Goal: Information Seeking & Learning: Find contact information

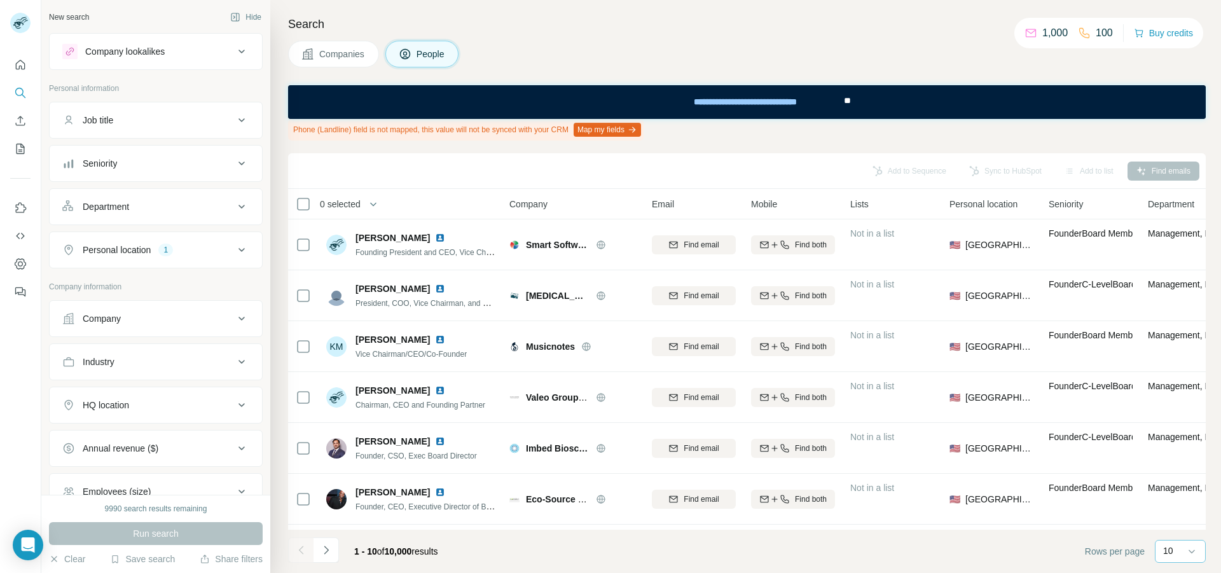
click at [1174, 549] on div "10" at bounding box center [1179, 550] width 32 height 13
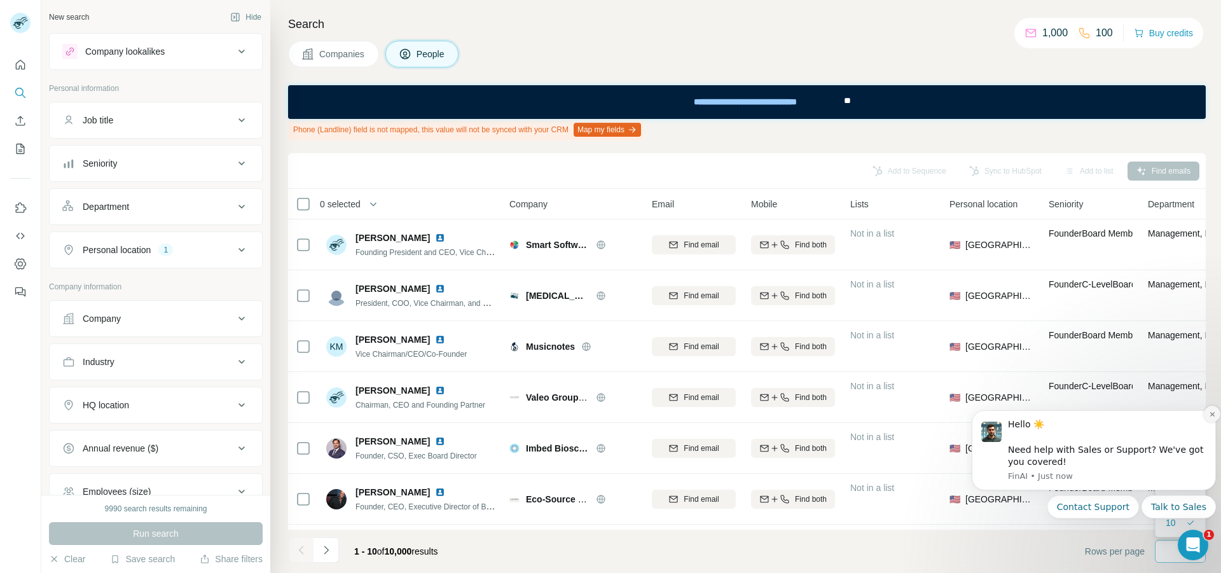
click at [1210, 411] on icon "Dismiss notification" at bounding box center [1211, 414] width 7 height 7
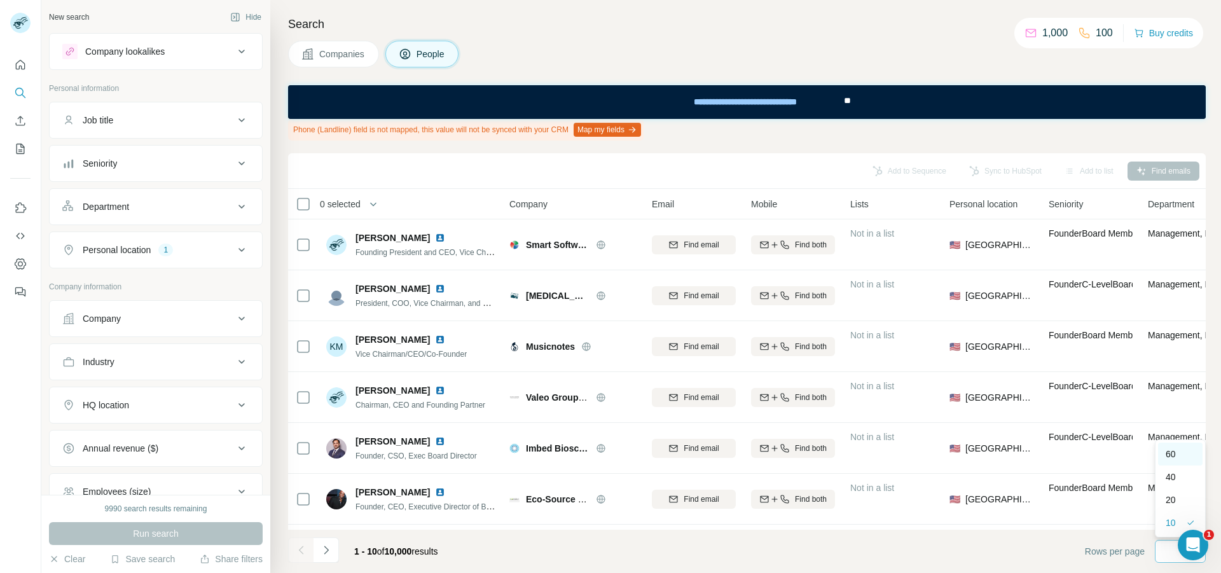
click at [1185, 456] on div "60" at bounding box center [1179, 454] width 29 height 13
click at [137, 324] on div "Company" at bounding box center [148, 318] width 172 height 13
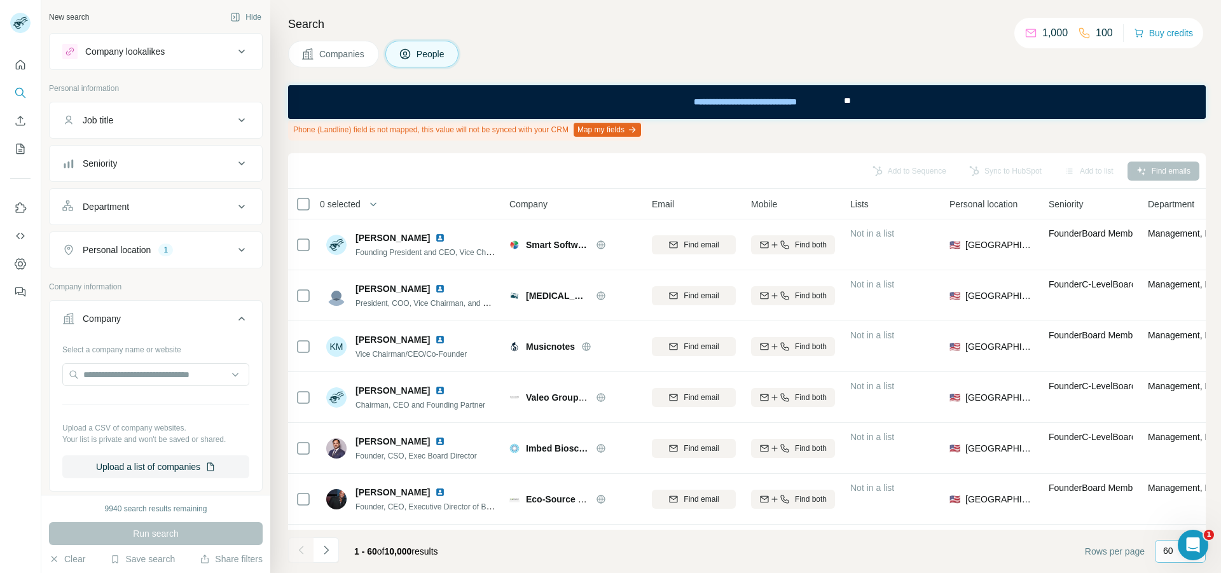
click at [125, 218] on button "Department" at bounding box center [156, 206] width 212 height 31
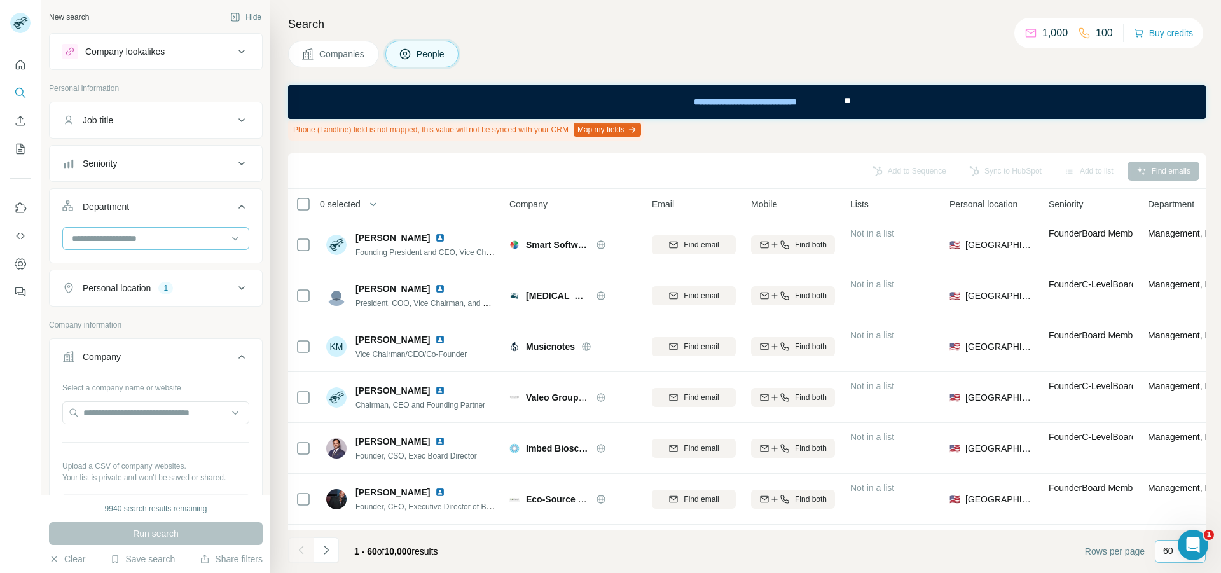
click at [111, 238] on input at bounding box center [149, 238] width 157 height 14
click at [120, 121] on div "Job title" at bounding box center [148, 120] width 172 height 13
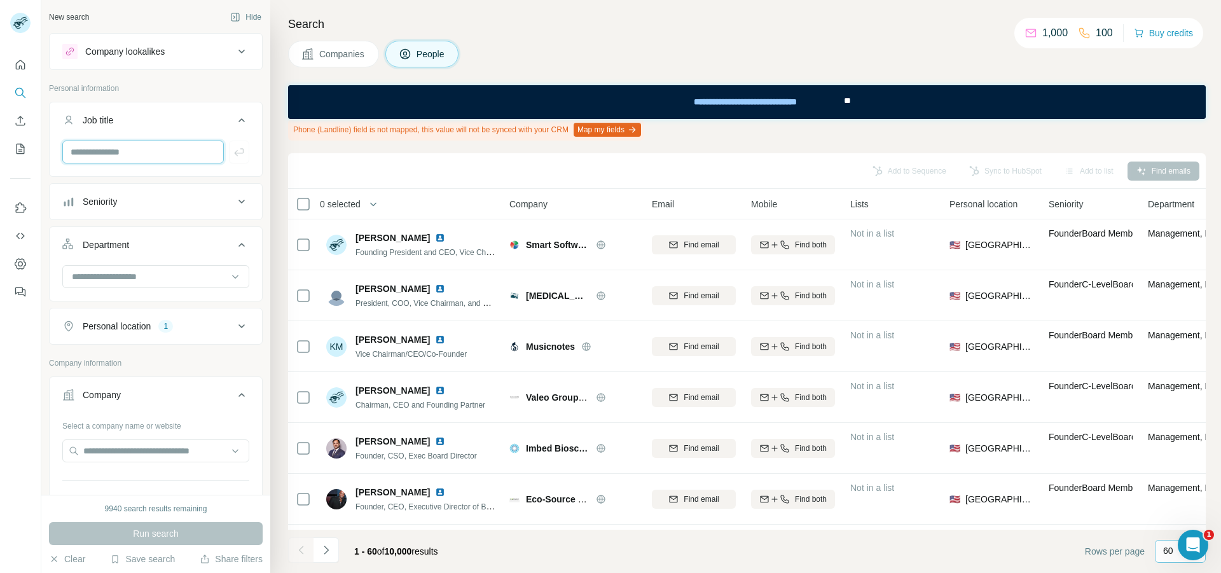
click at [99, 146] on input "text" at bounding box center [142, 151] width 161 height 23
type input "********"
click at [233, 153] on icon "button" at bounding box center [239, 152] width 13 height 13
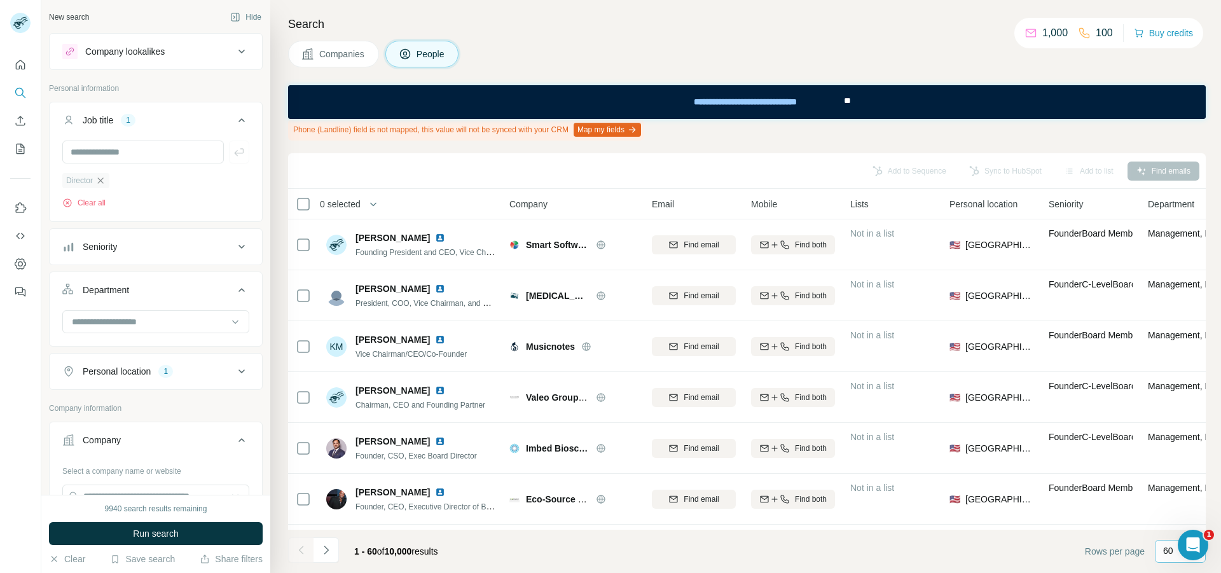
click at [100, 179] on icon "button" at bounding box center [100, 180] width 10 height 10
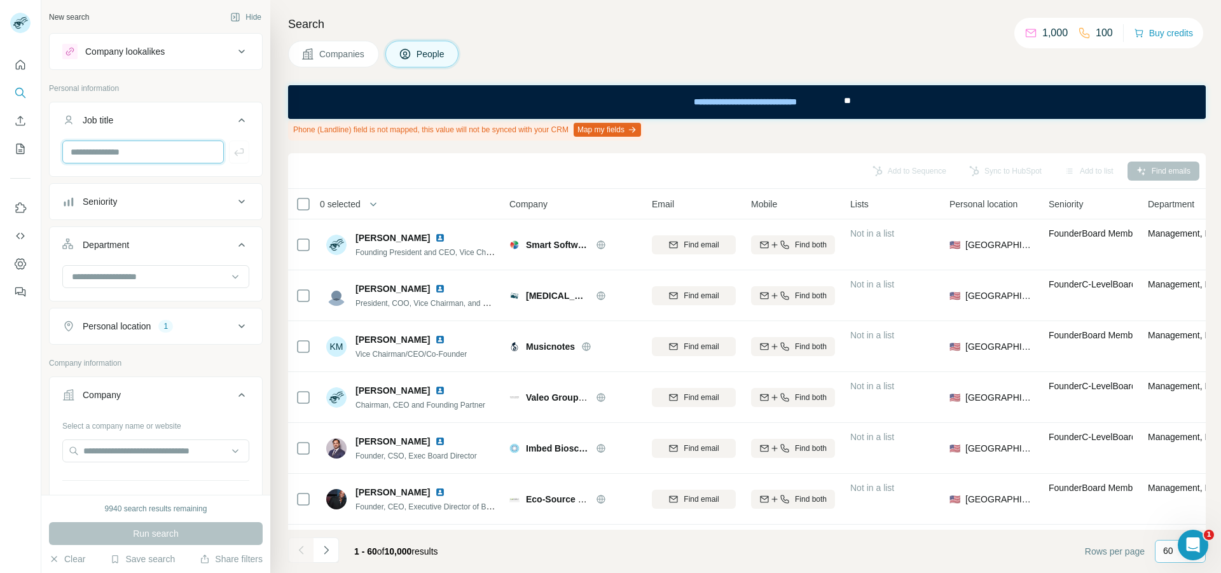
click at [94, 155] on input "text" at bounding box center [142, 151] width 161 height 23
type input "**********"
click at [233, 154] on icon "button" at bounding box center [239, 152] width 13 height 13
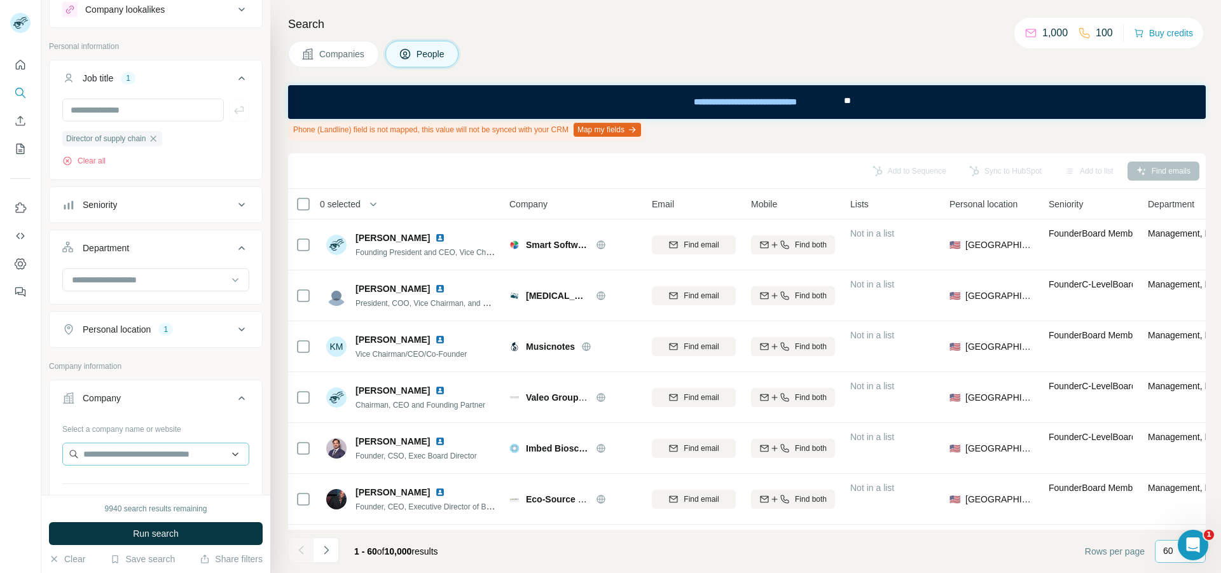
scroll to position [64, 0]
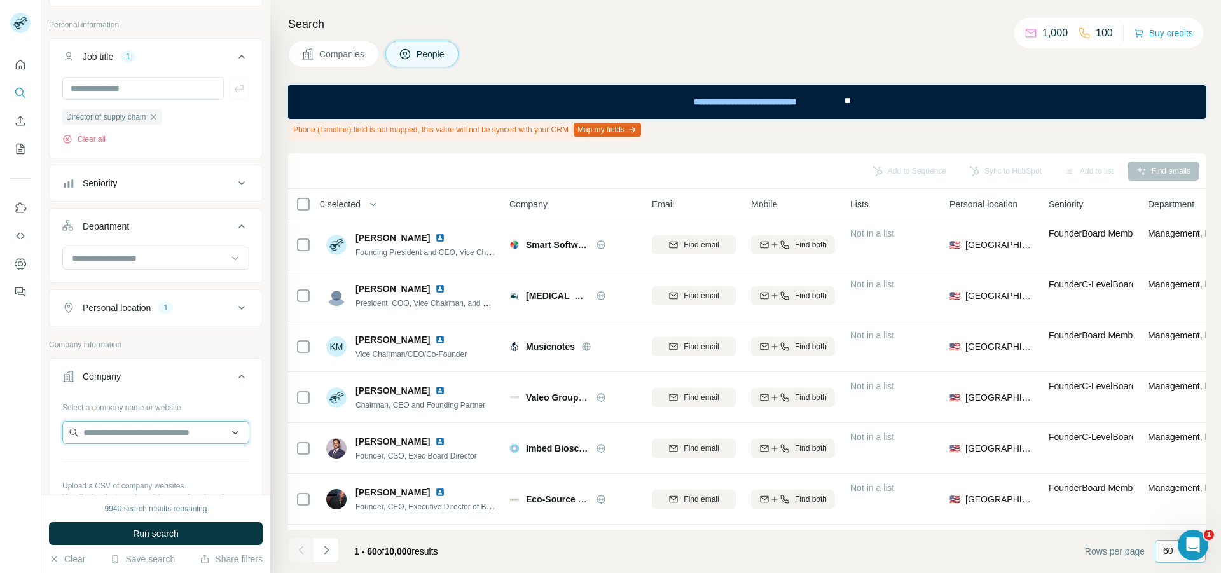
click at [118, 429] on input "text" at bounding box center [155, 432] width 187 height 23
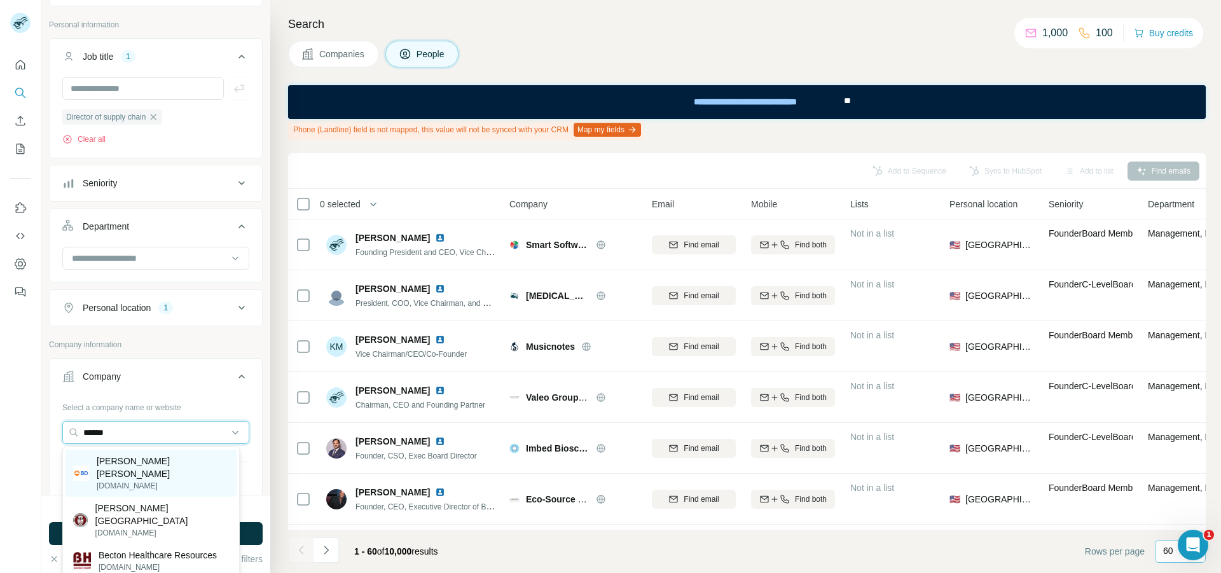
type input "******"
click at [144, 462] on p "[PERSON_NAME] [PERSON_NAME]" at bounding box center [163, 467] width 132 height 25
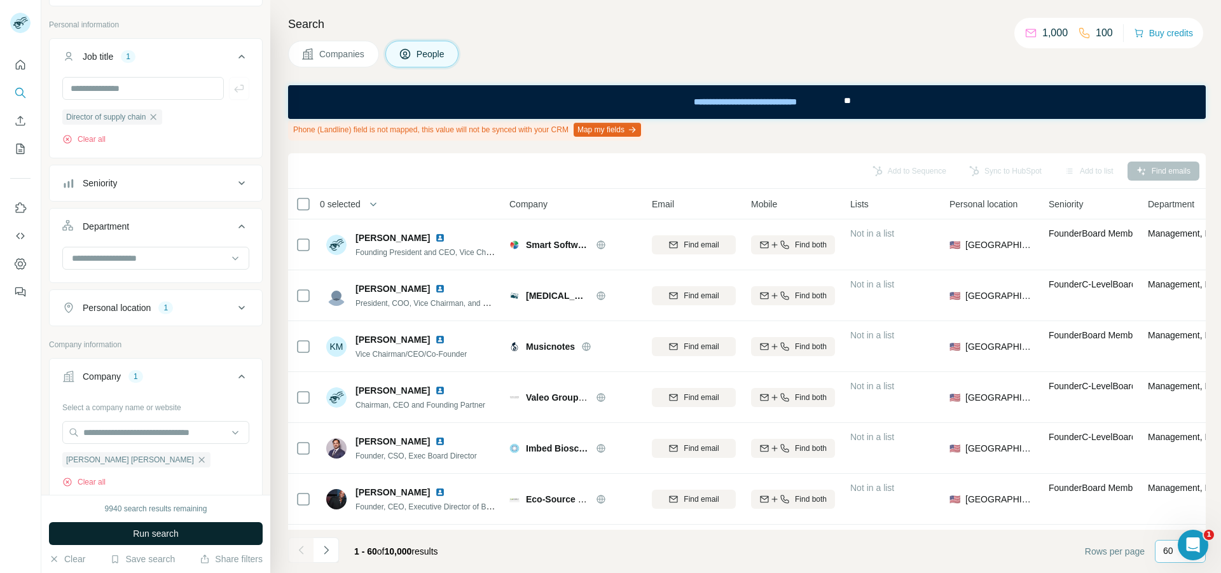
click at [145, 534] on span "Run search" at bounding box center [156, 533] width 46 height 13
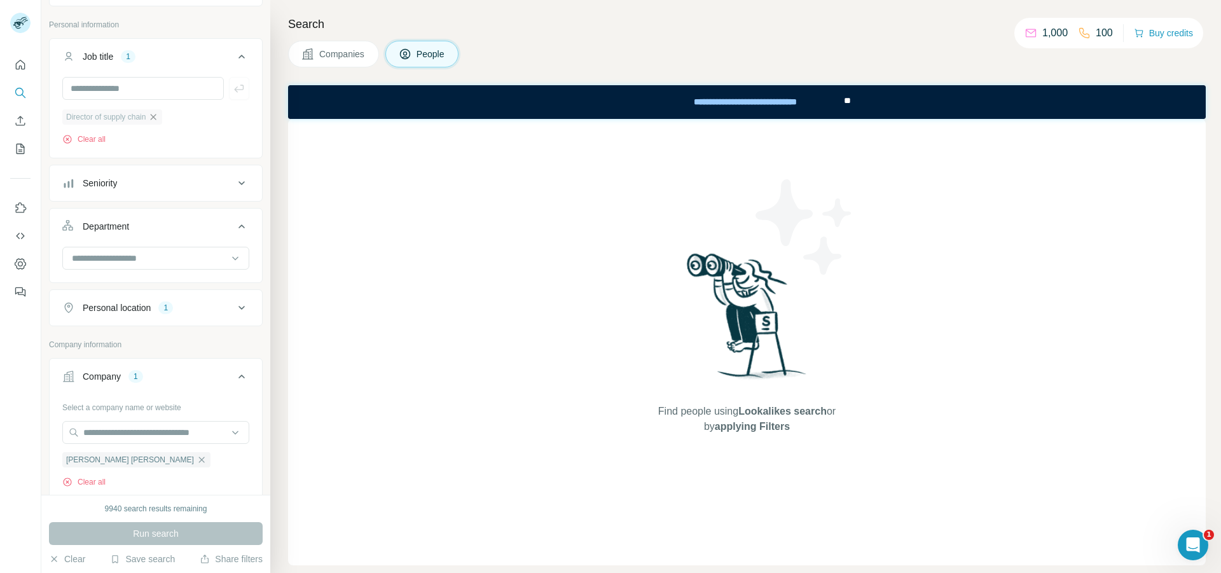
click at [153, 116] on icon "button" at bounding box center [153, 117] width 10 height 10
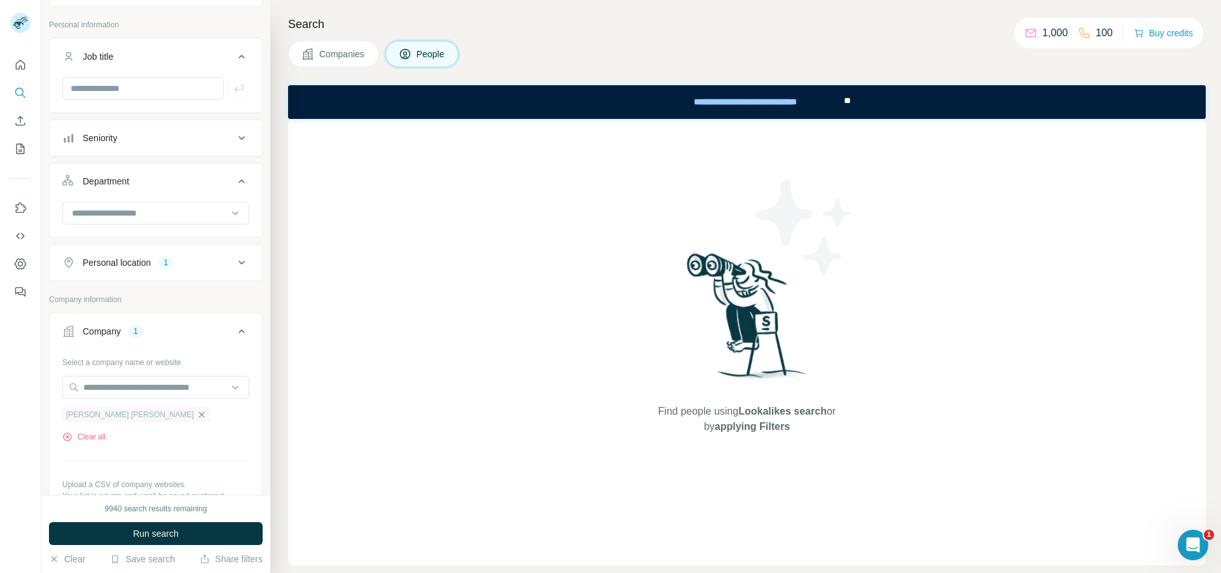
click at [196, 413] on icon "button" at bounding box center [201, 414] width 10 height 10
click at [117, 380] on input "text" at bounding box center [155, 387] width 187 height 23
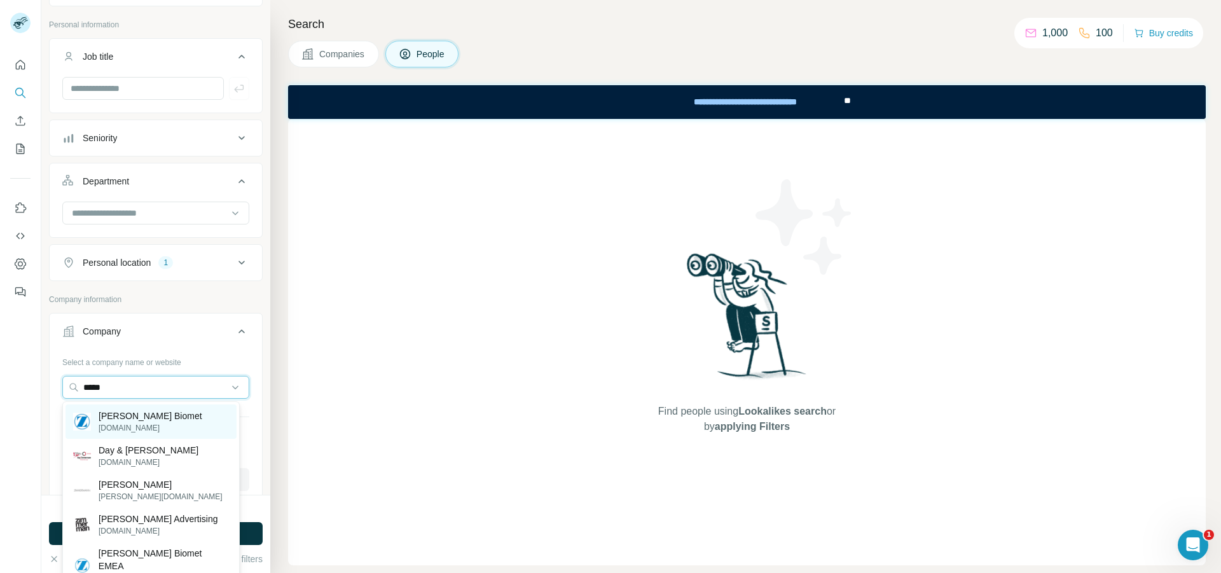
type input "*****"
click at [113, 426] on p "[DOMAIN_NAME]" at bounding box center [151, 427] width 104 height 11
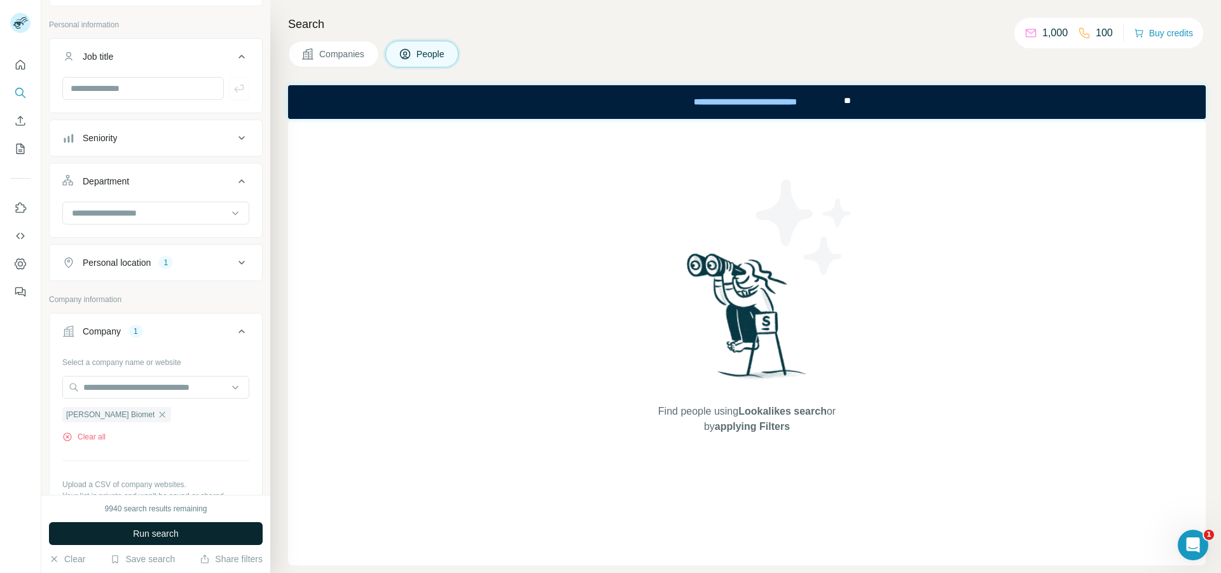
click at [129, 531] on button "Run search" at bounding box center [156, 533] width 214 height 23
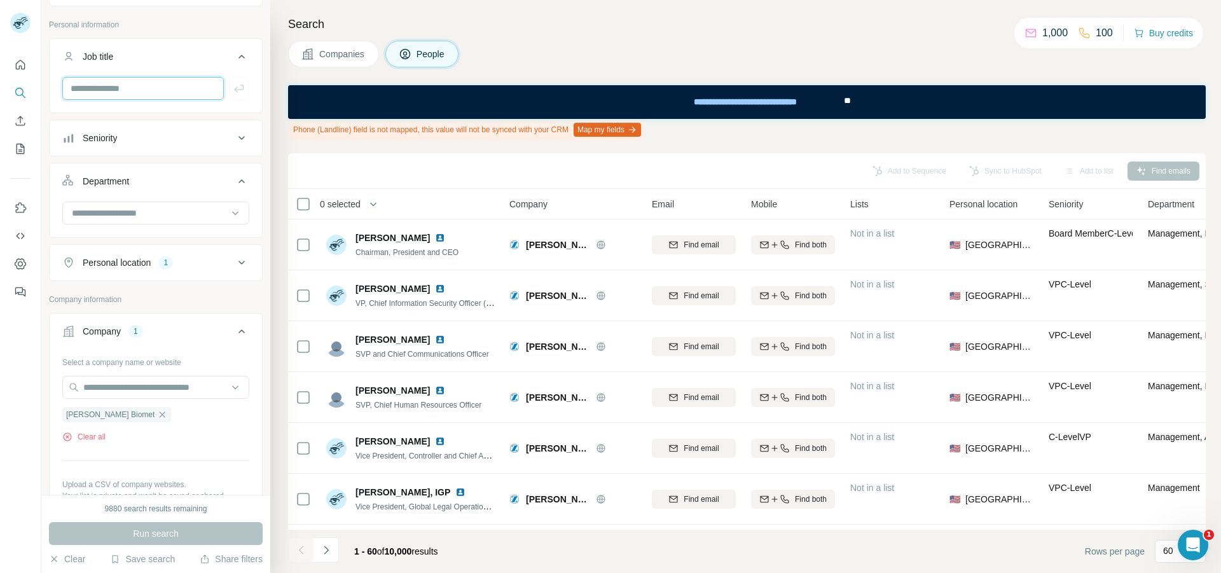
click at [116, 87] on input "text" at bounding box center [142, 88] width 161 height 23
type input "**********"
click at [229, 88] on button "button" at bounding box center [239, 88] width 20 height 23
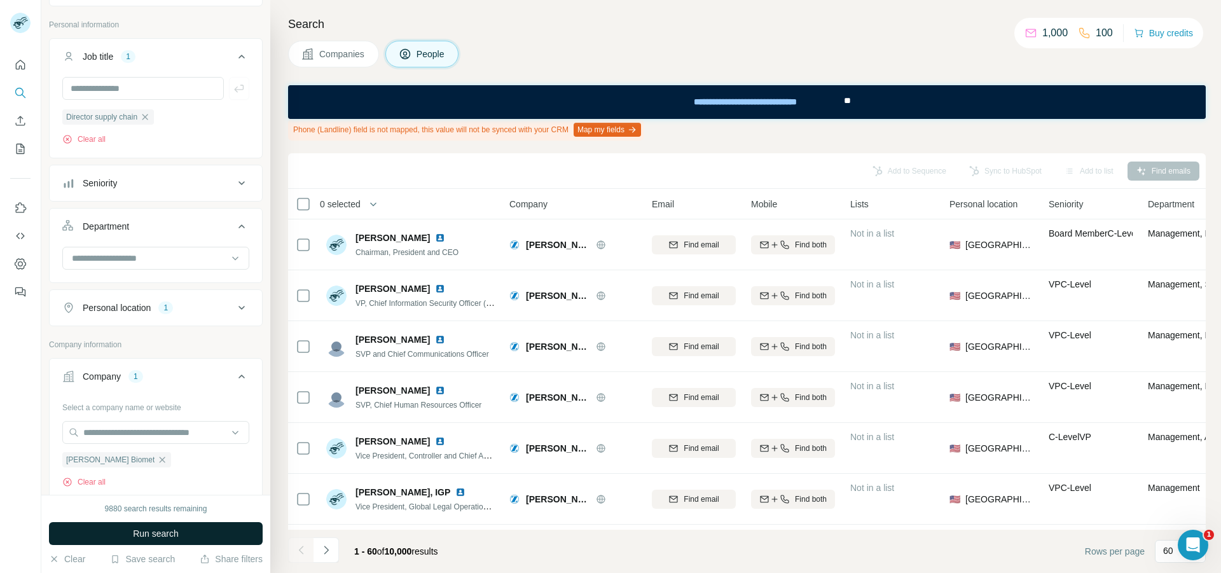
click at [140, 531] on span "Run search" at bounding box center [156, 533] width 46 height 13
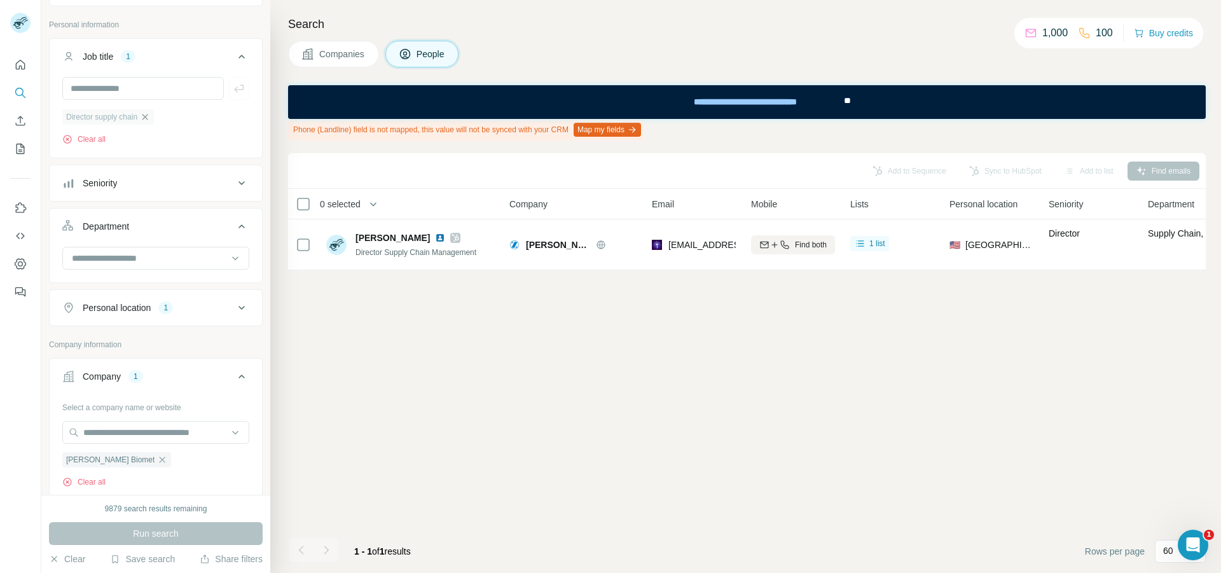
click at [145, 118] on icon "button" at bounding box center [145, 117] width 10 height 10
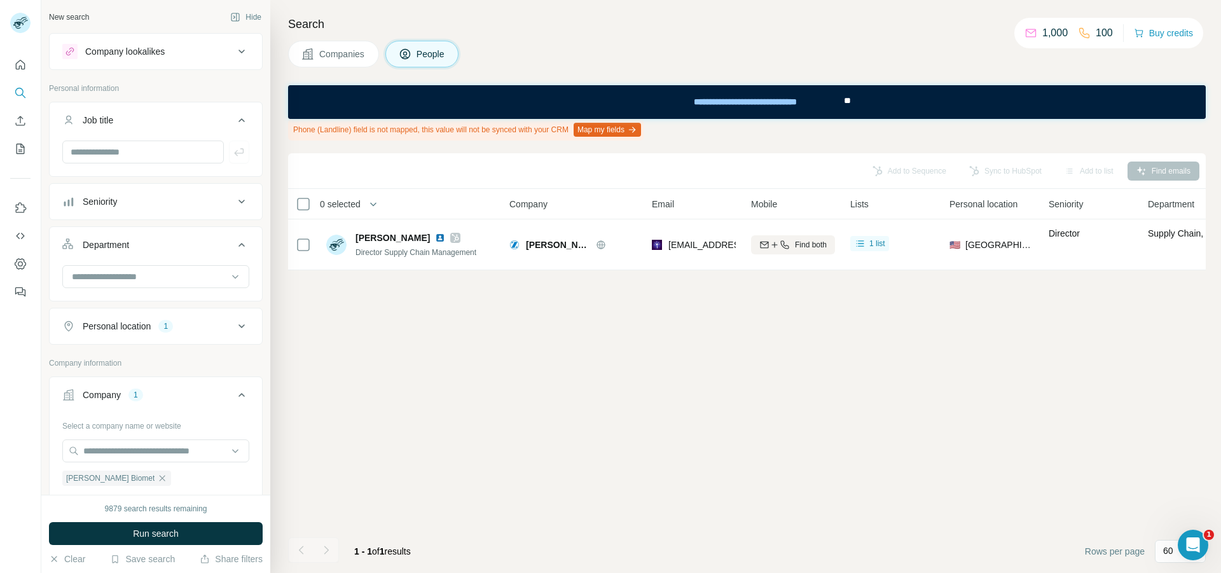
click at [186, 329] on div "Personal location 1" at bounding box center [148, 326] width 172 height 13
click at [210, 325] on div "Personal location 1" at bounding box center [148, 326] width 172 height 13
click at [189, 278] on input at bounding box center [149, 277] width 157 height 14
click at [110, 316] on p "Engineering" at bounding box center [97, 315] width 48 height 13
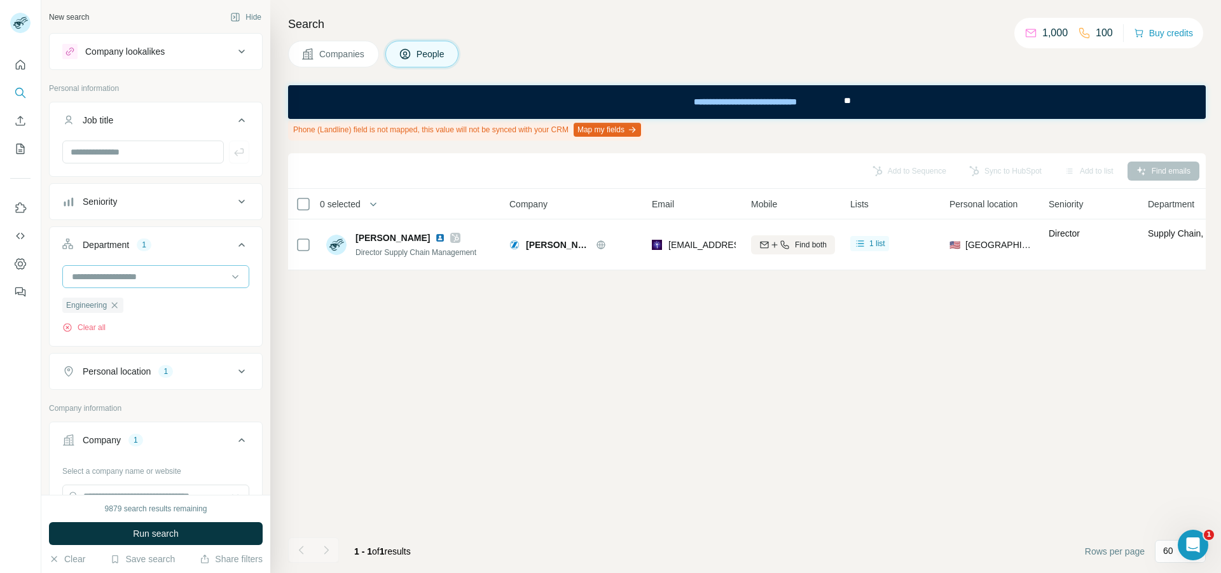
click at [160, 282] on input at bounding box center [149, 277] width 157 height 14
click at [116, 309] on div "Management" at bounding box center [150, 302] width 171 height 23
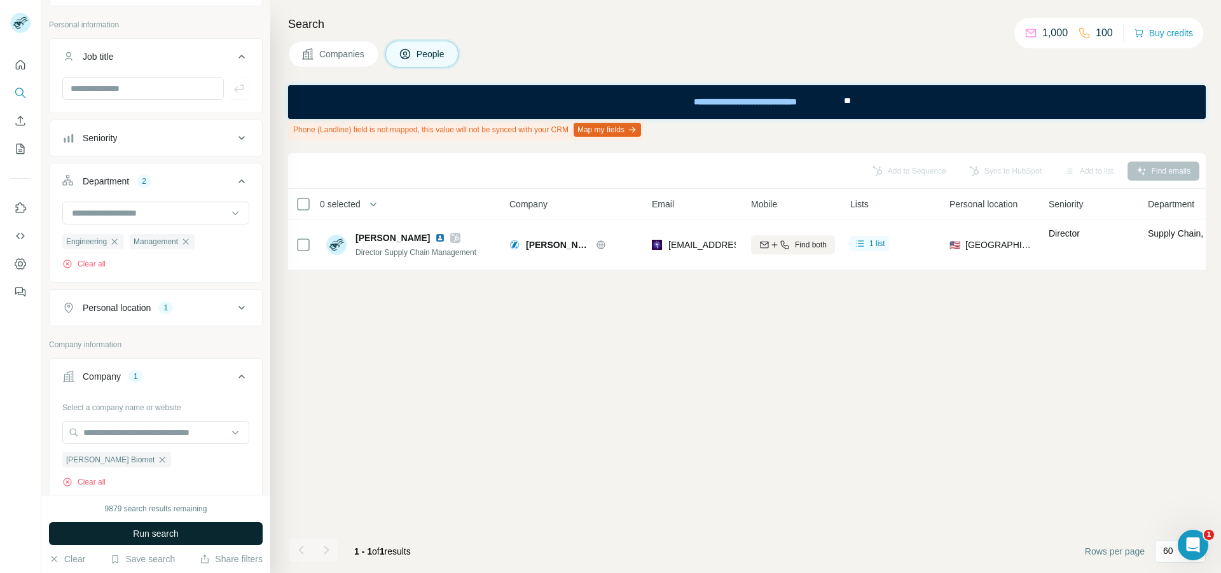
click at [156, 528] on span "Run search" at bounding box center [156, 533] width 46 height 13
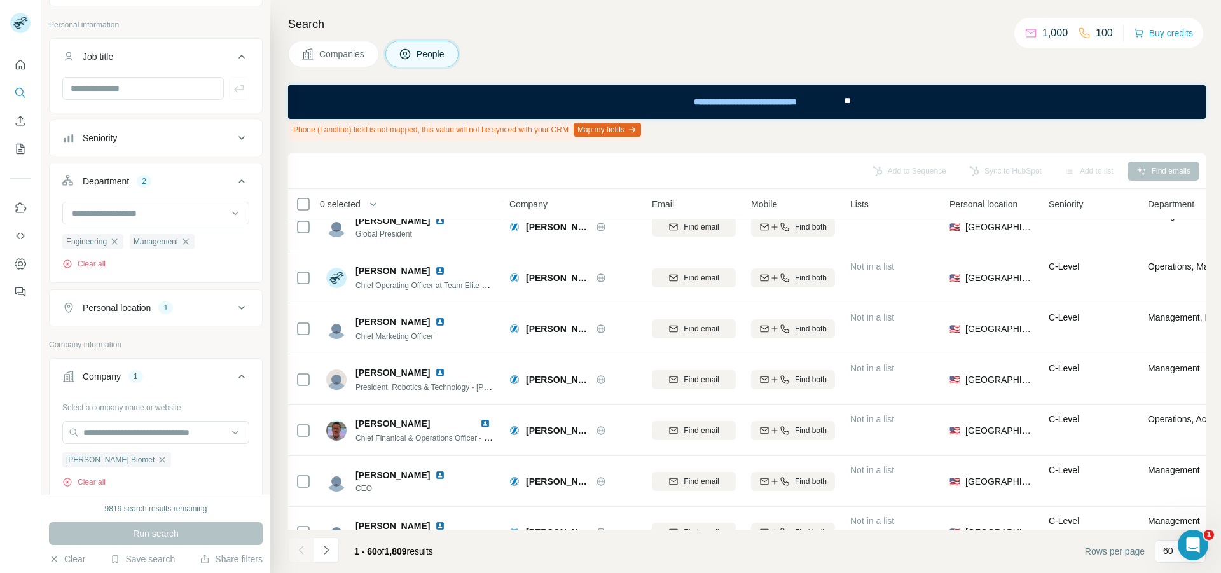
scroll to position [445, 0]
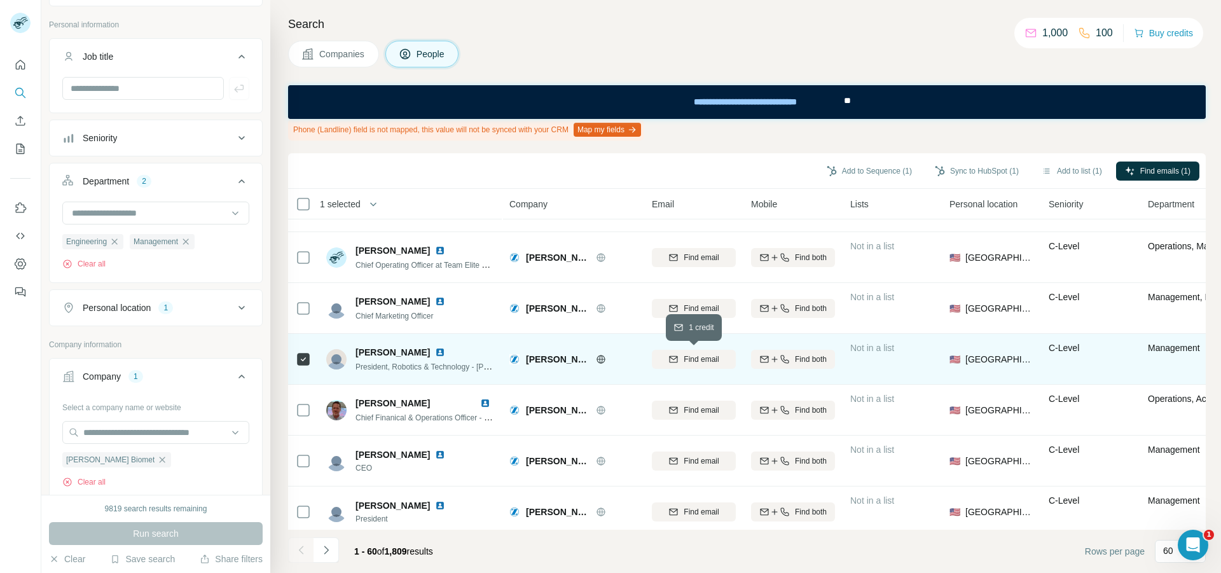
click at [666, 358] on div "Find email" at bounding box center [694, 358] width 84 height 11
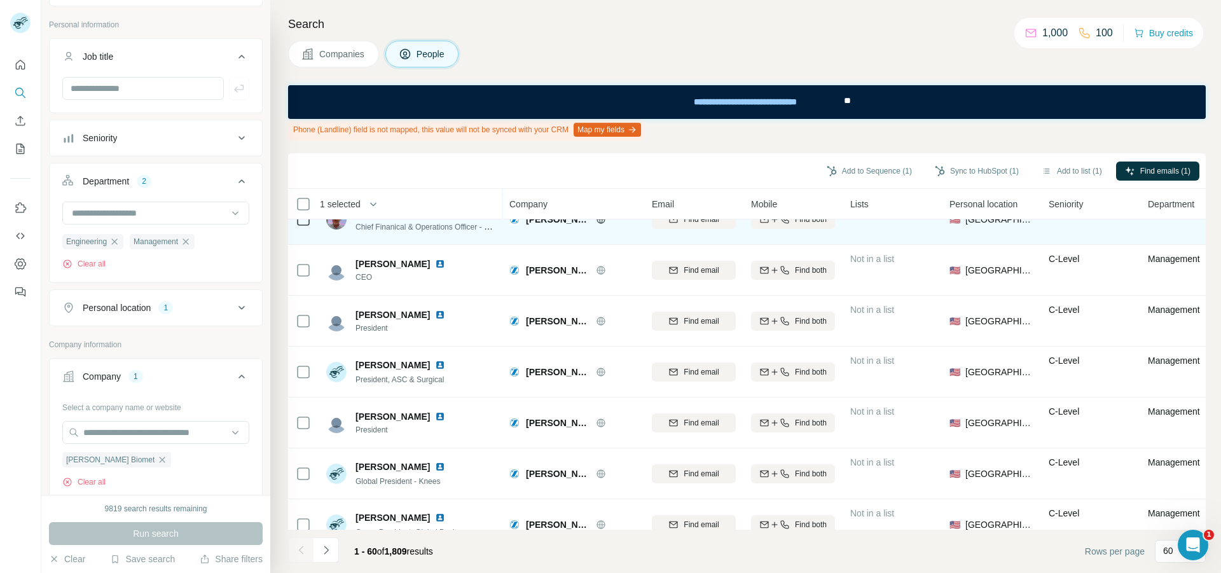
scroll to position [699, 0]
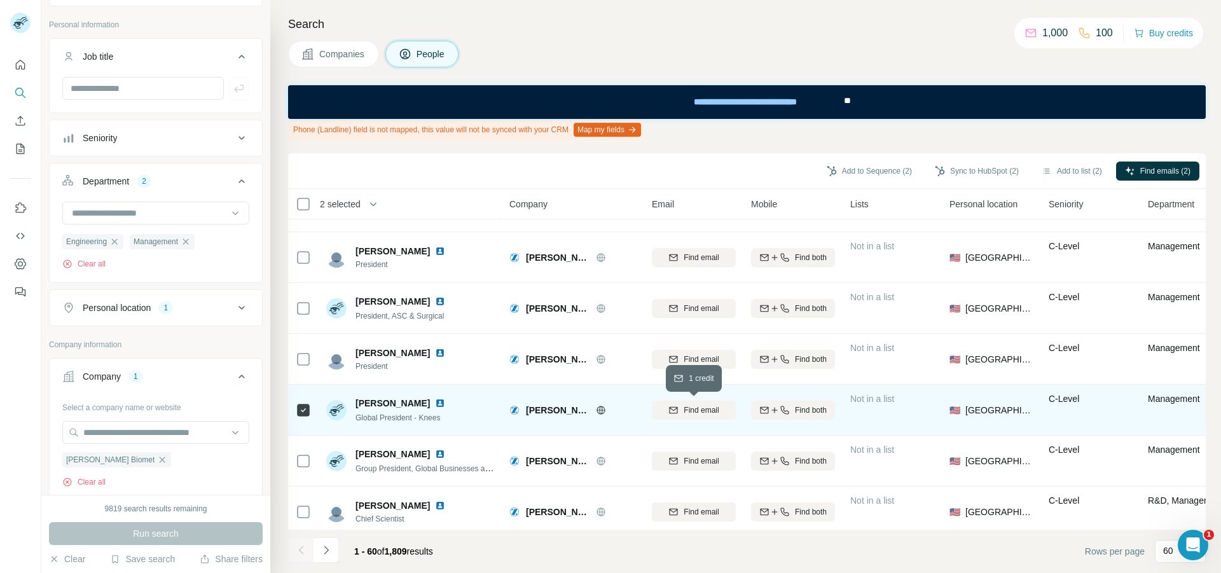
click at [701, 412] on span "Find email" at bounding box center [700, 409] width 35 height 11
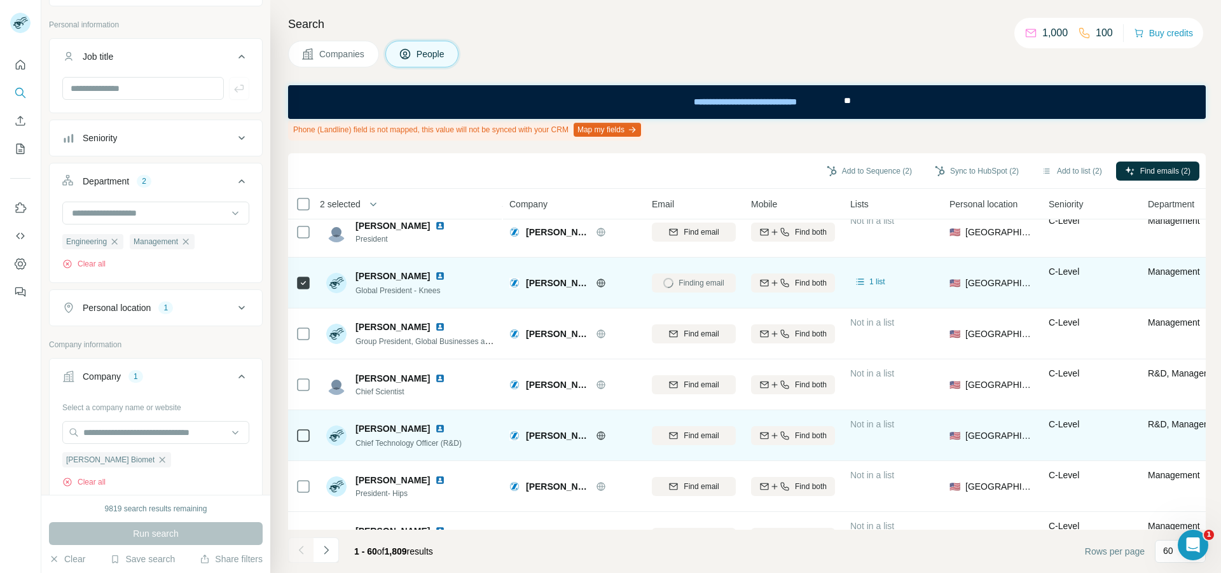
scroll to position [890, 0]
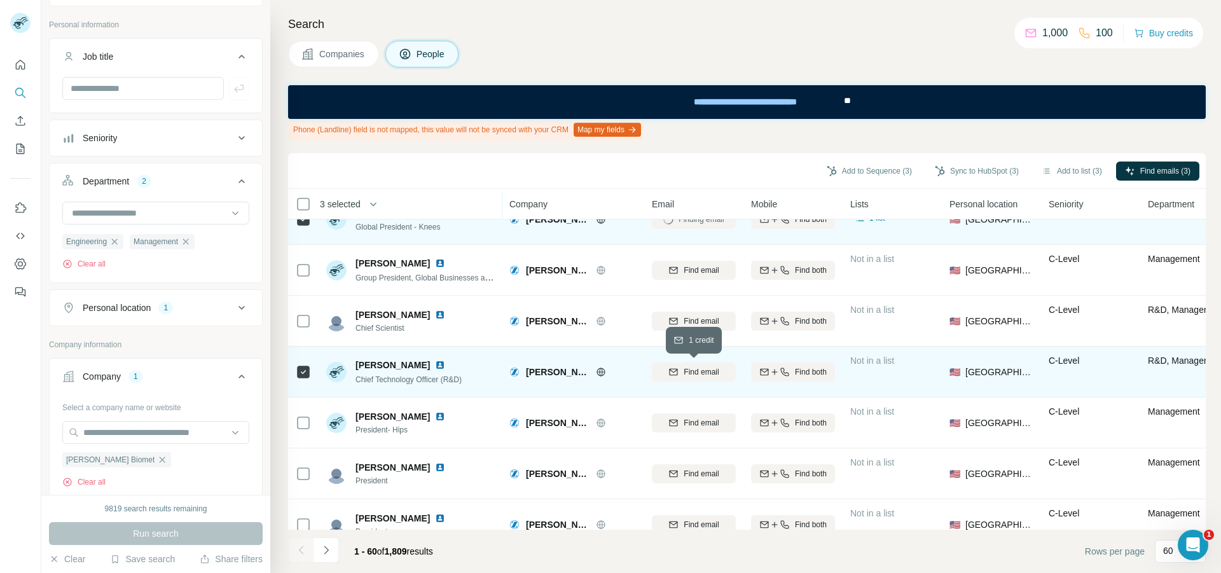
click at [716, 376] on span "Find email" at bounding box center [700, 371] width 35 height 11
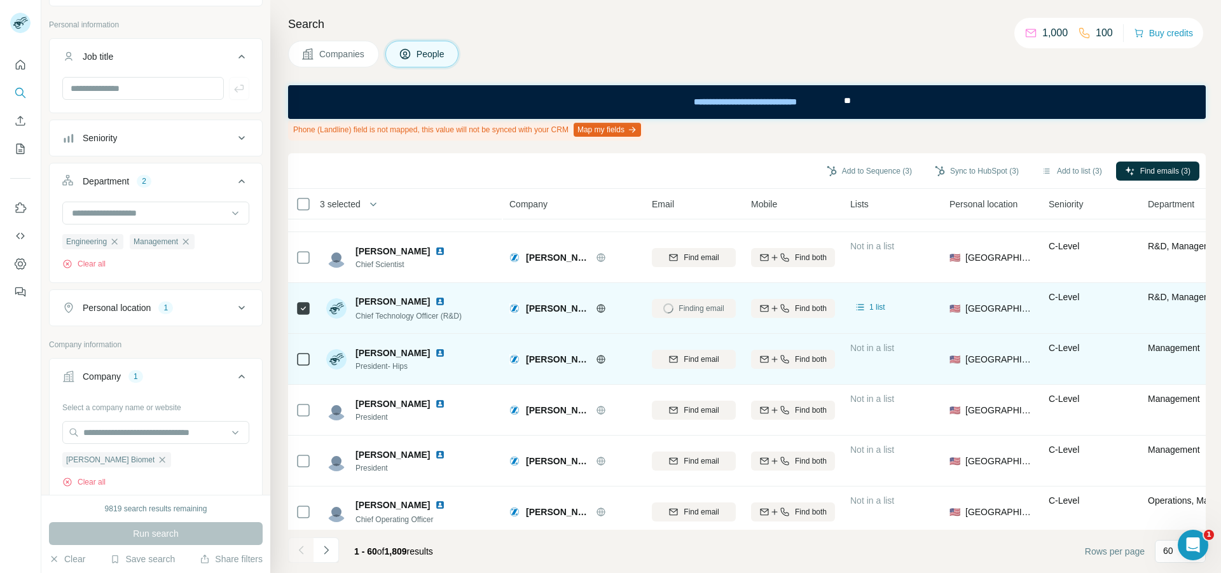
scroll to position [1017, 0]
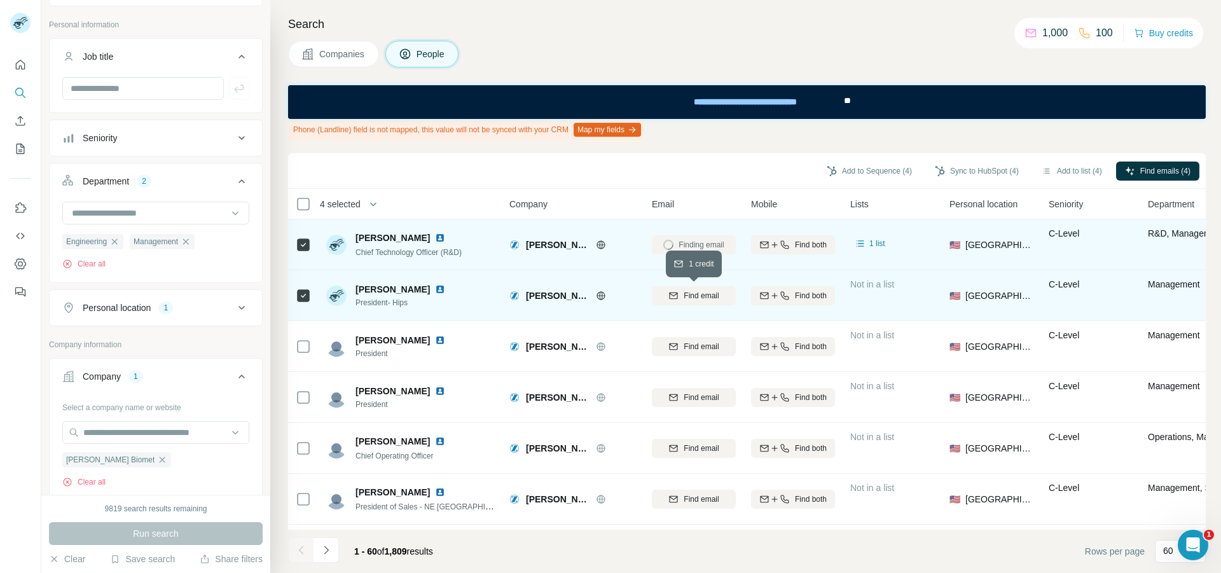
click at [685, 301] on button "Find email" at bounding box center [694, 295] width 84 height 19
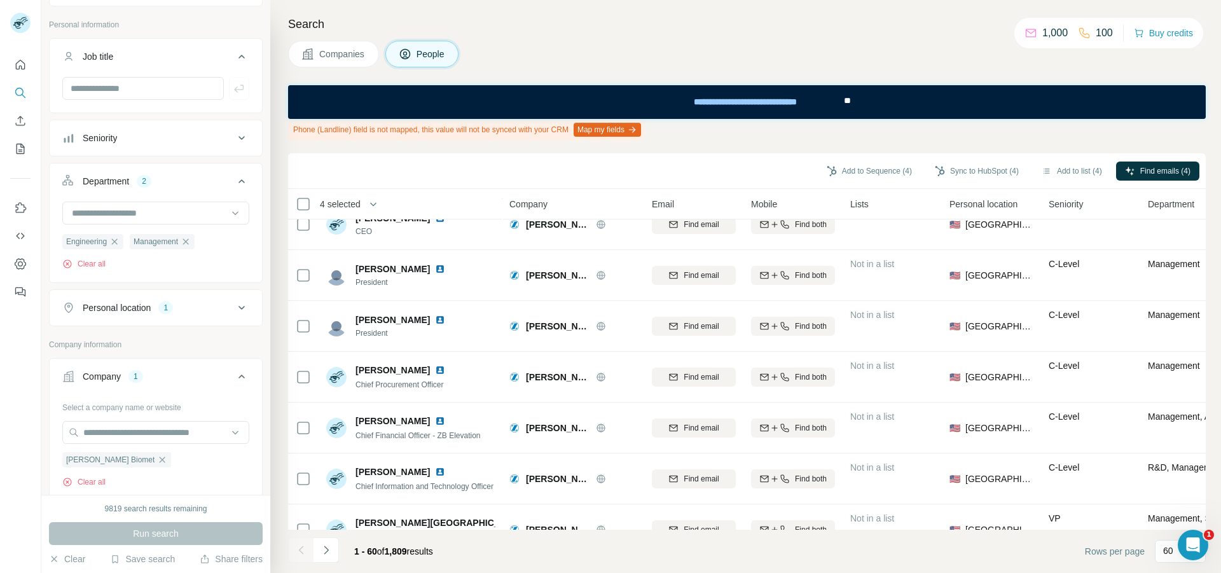
scroll to position [1399, 0]
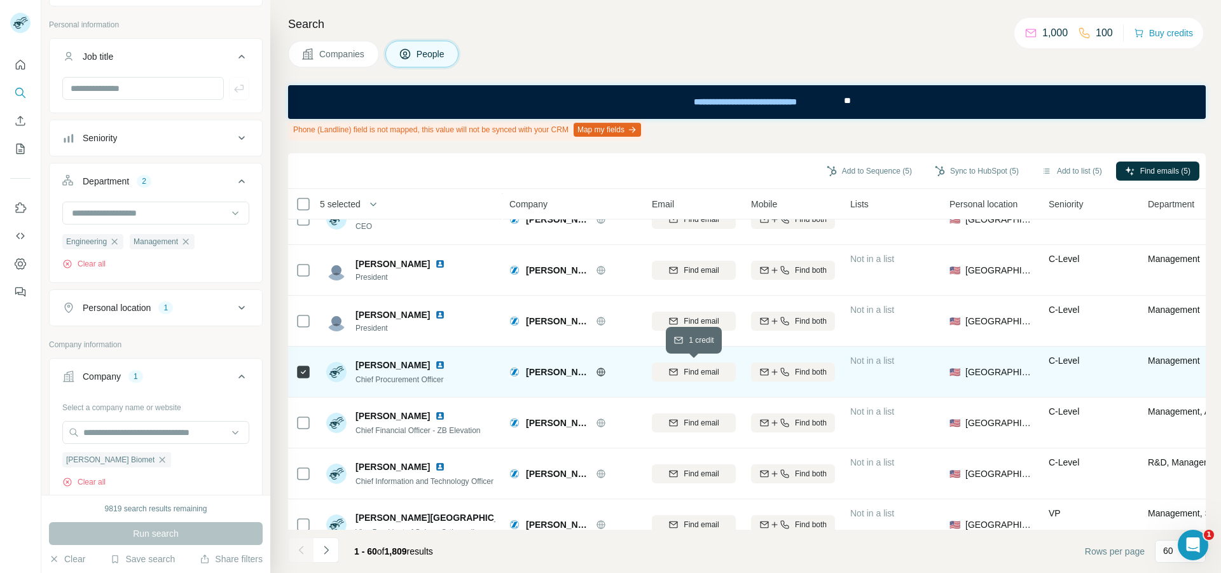
click at [684, 375] on span "Find email" at bounding box center [700, 371] width 35 height 11
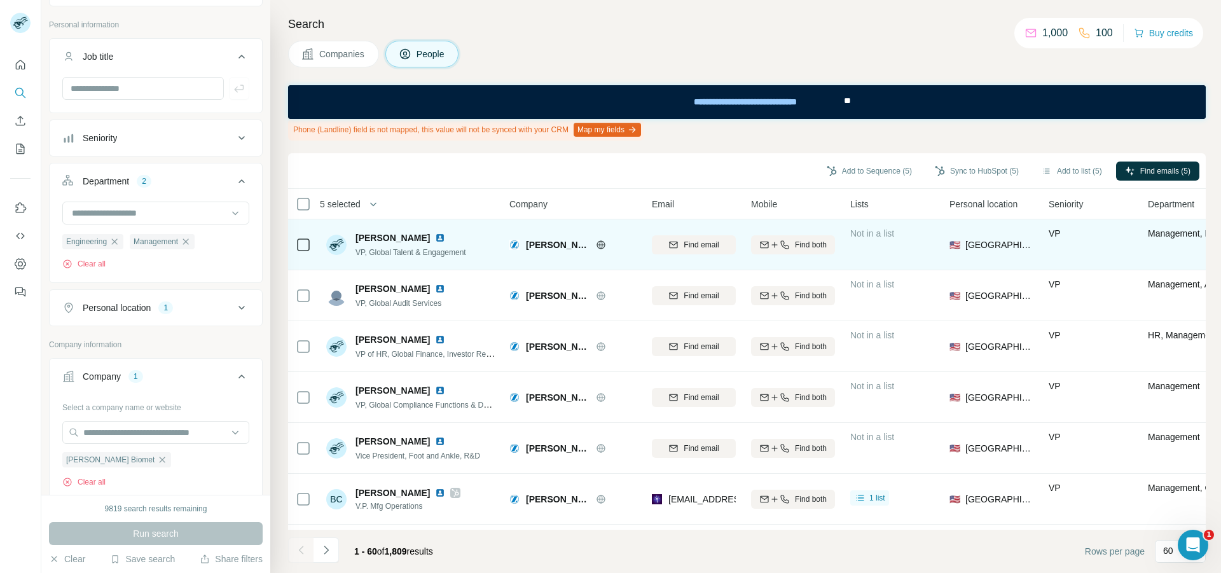
scroll to position [1844, 0]
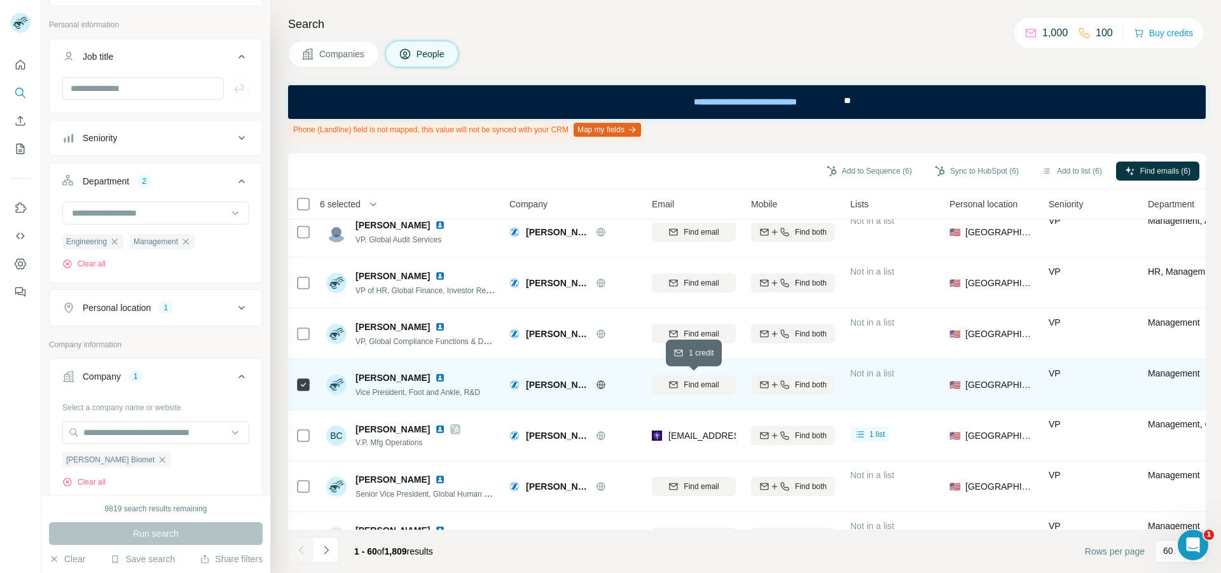
click at [688, 386] on span "Find email" at bounding box center [700, 384] width 35 height 11
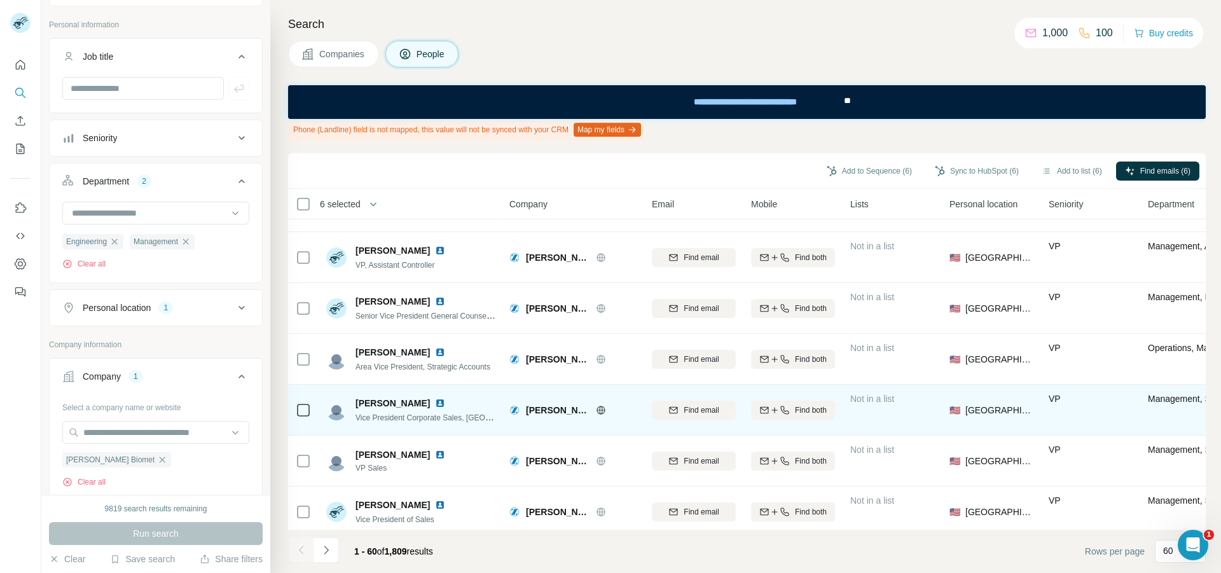
scroll to position [2748, 0]
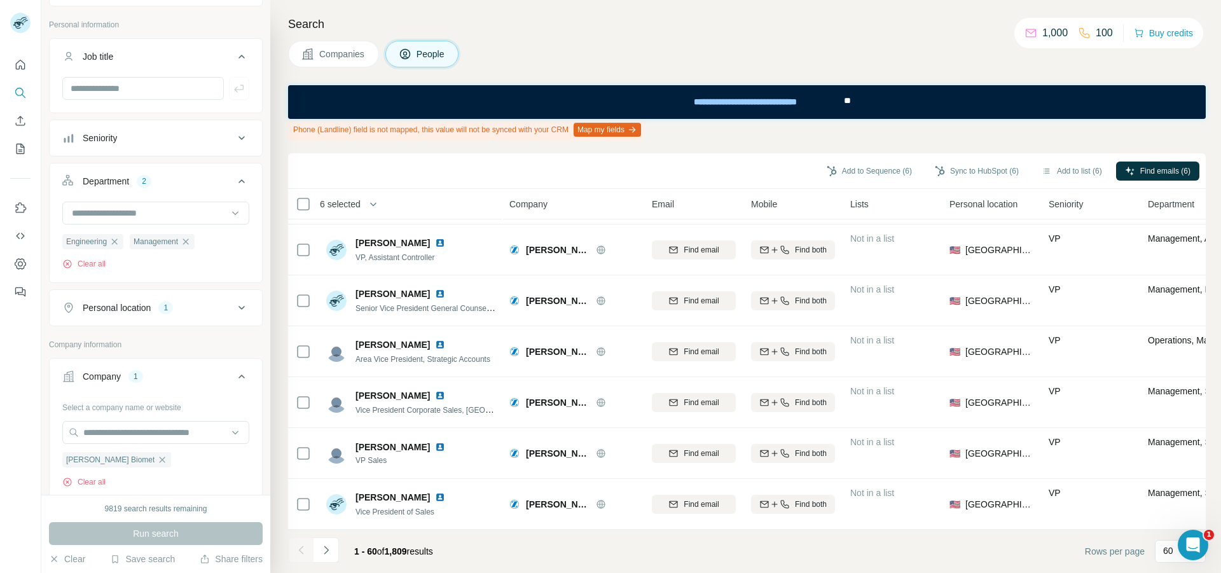
click at [328, 547] on icon "Navigate to next page" at bounding box center [326, 550] width 13 height 13
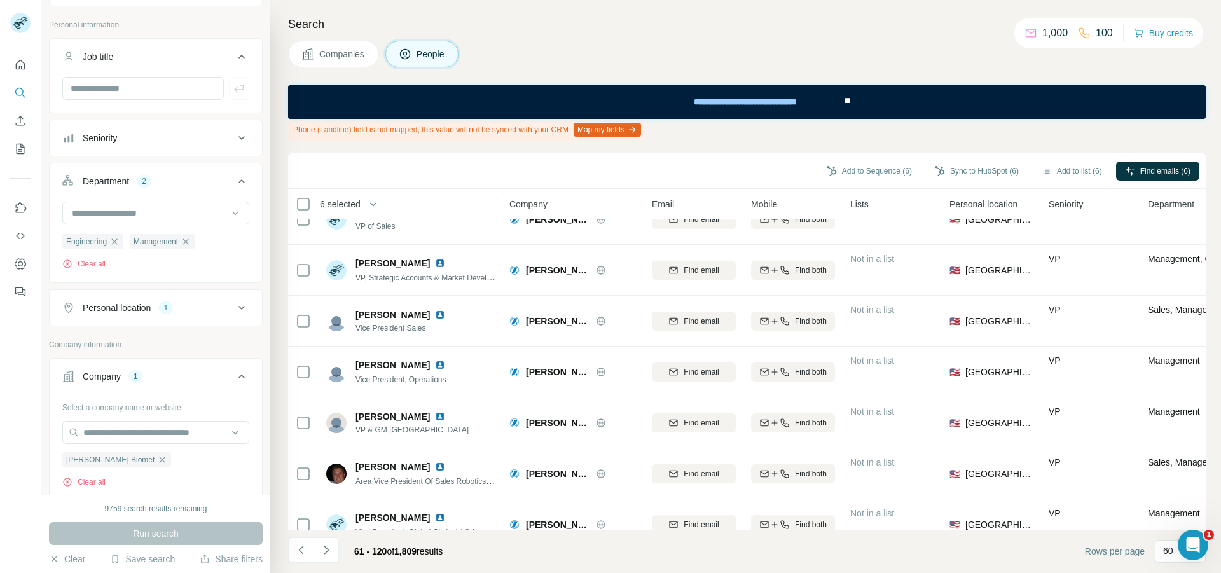
scroll to position [1208, 0]
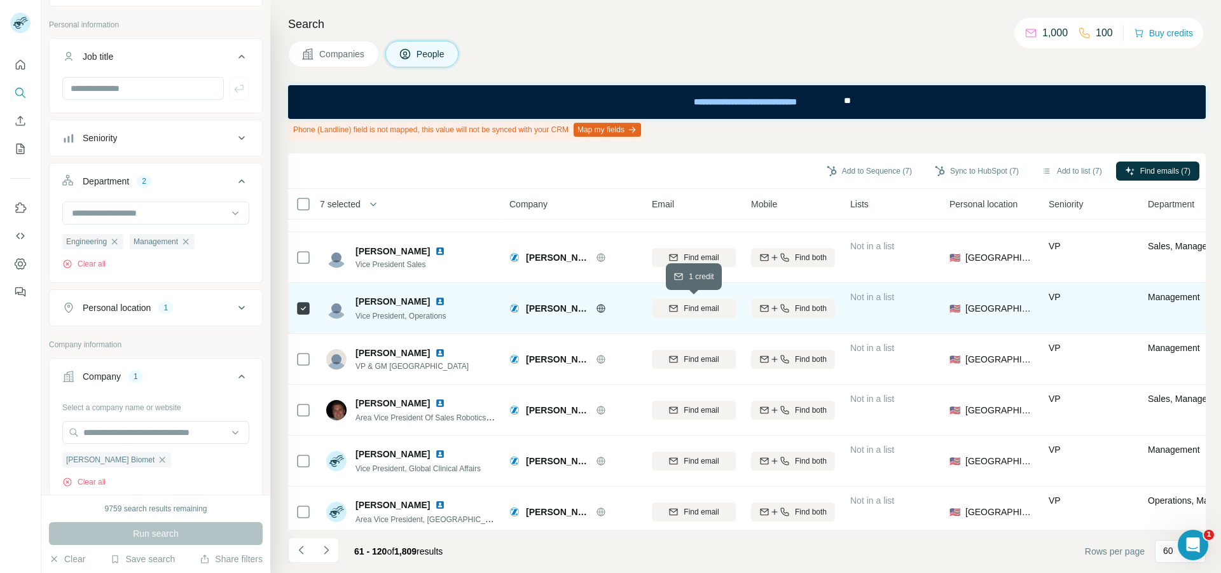
click at [666, 303] on div "Find email" at bounding box center [694, 308] width 84 height 11
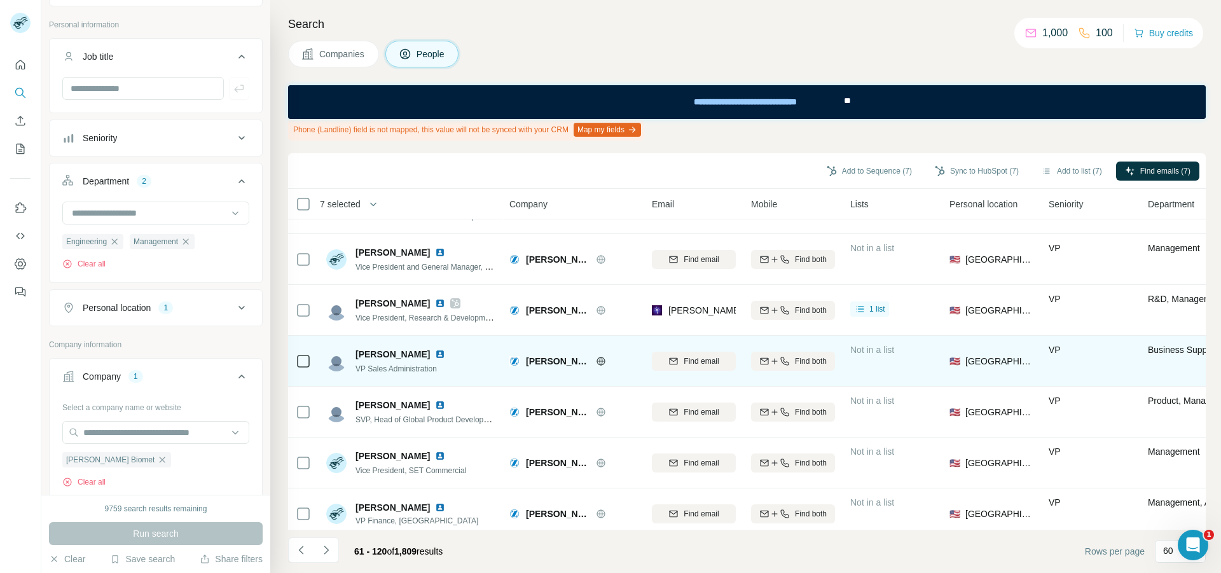
scroll to position [2289, 0]
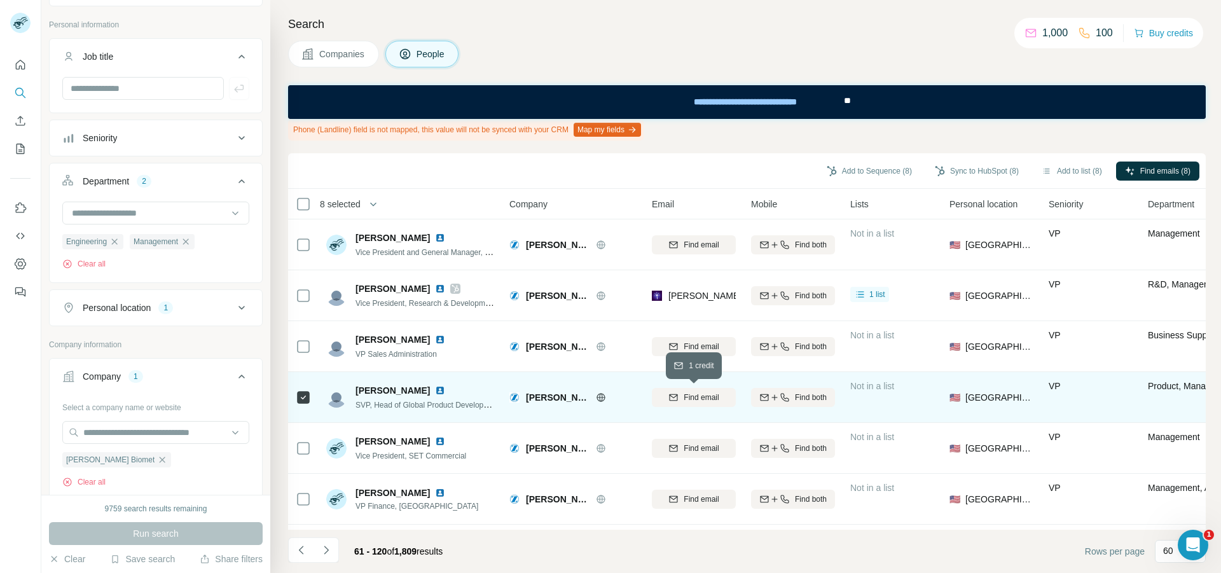
click at [680, 401] on div "Find email" at bounding box center [694, 397] width 84 height 11
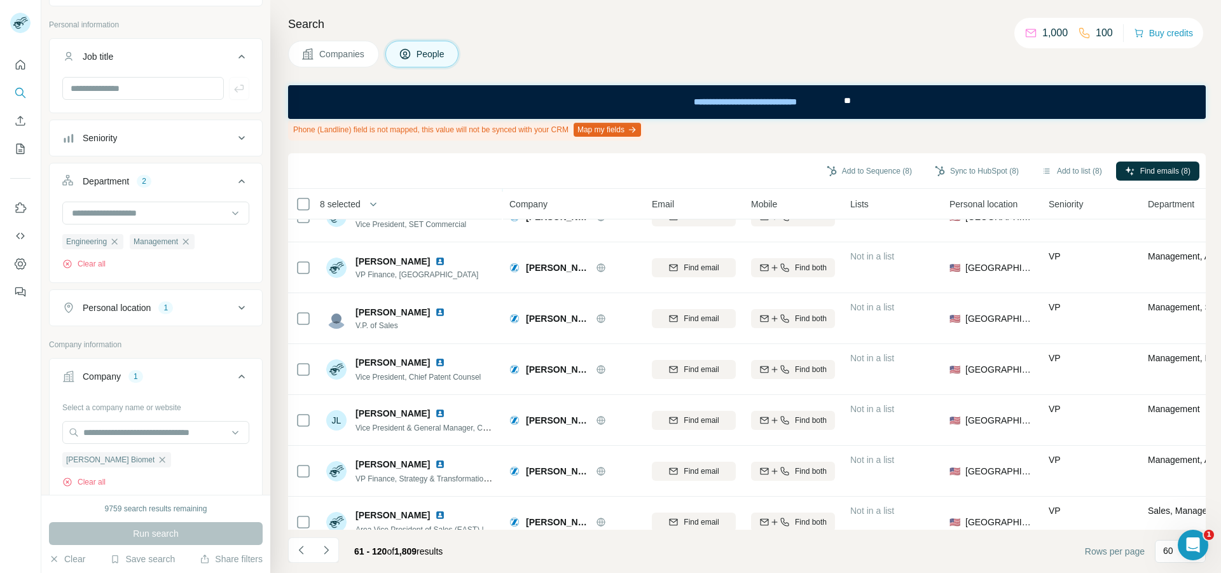
scroll to position [2543, 0]
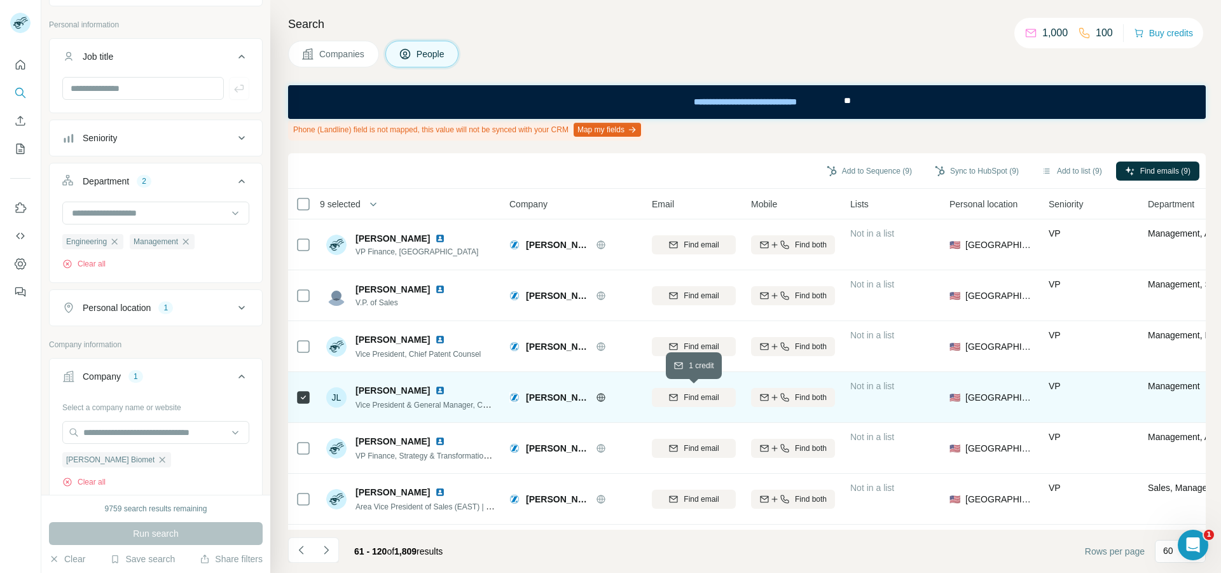
click at [667, 399] on div "Find email" at bounding box center [694, 397] width 84 height 11
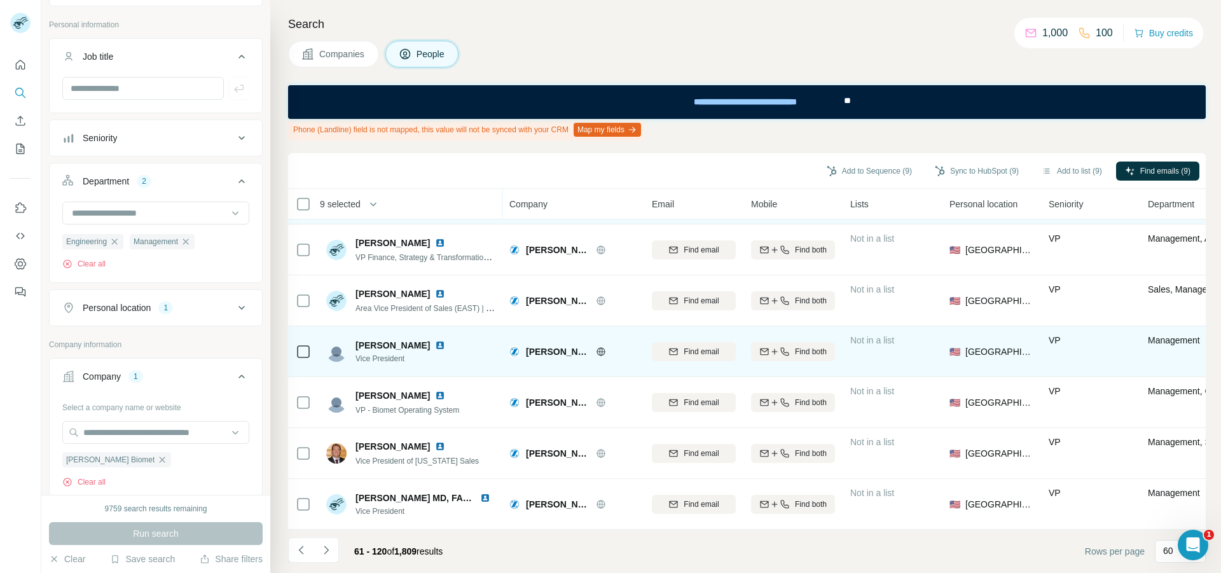
scroll to position [2748, 0]
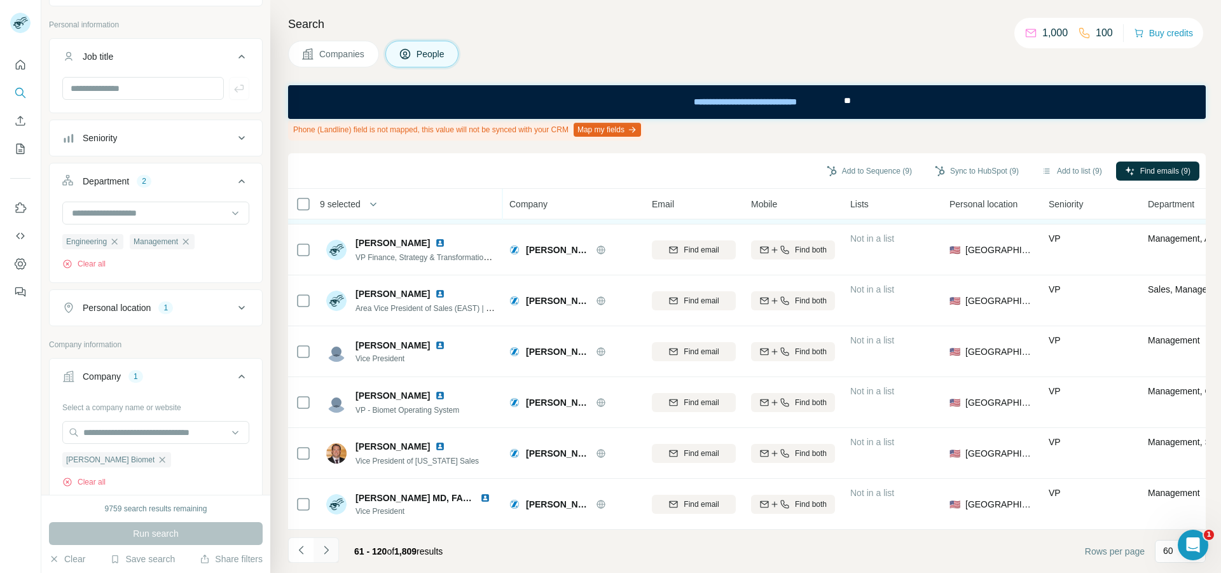
click at [330, 549] on icon "Navigate to next page" at bounding box center [326, 550] width 13 height 13
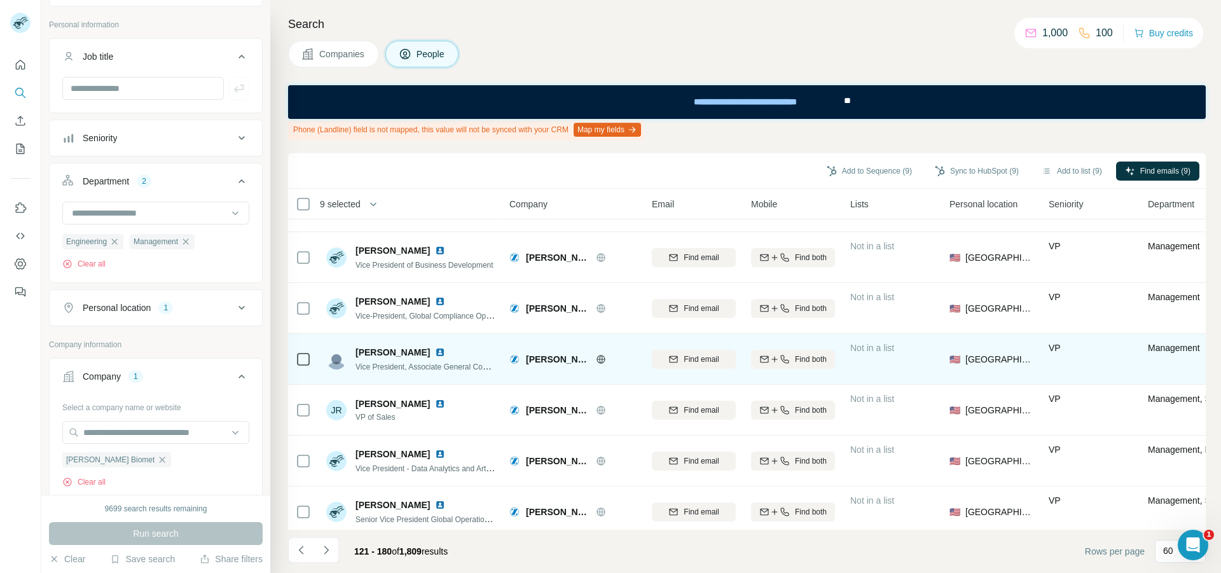
scroll to position [254, 0]
